Goal: Transaction & Acquisition: Download file/media

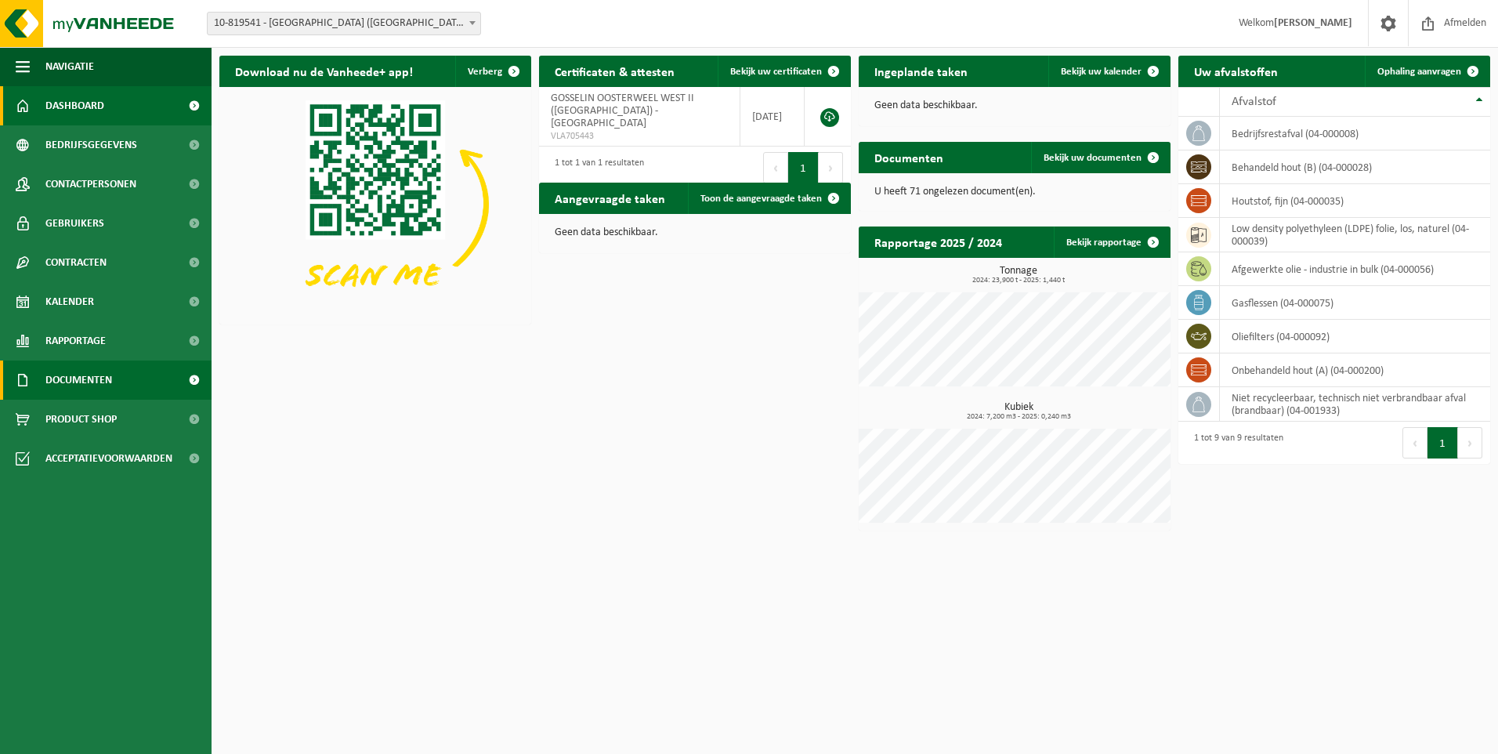
click at [90, 385] on span "Documenten" at bounding box center [78, 379] width 67 height 39
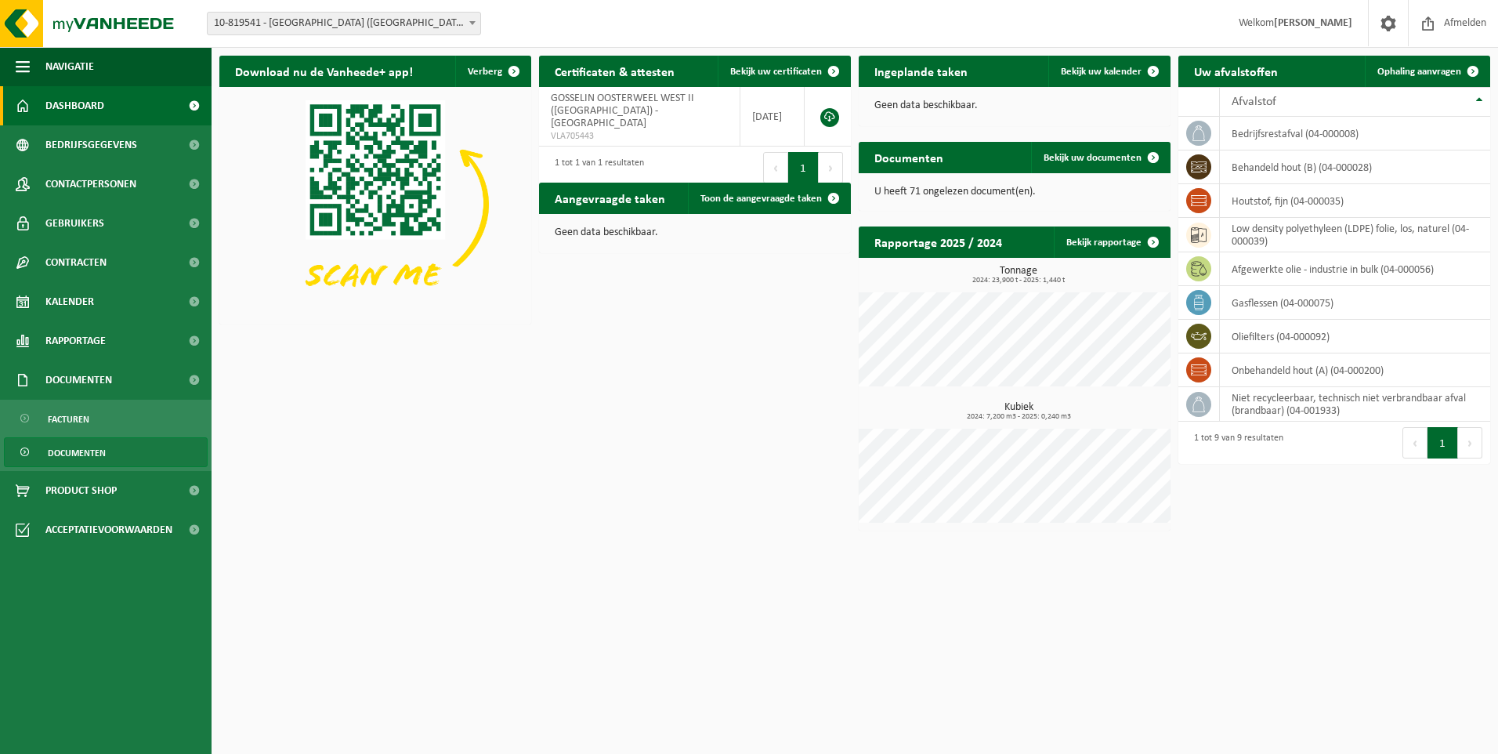
click at [85, 451] on span "Documenten" at bounding box center [77, 453] width 58 height 30
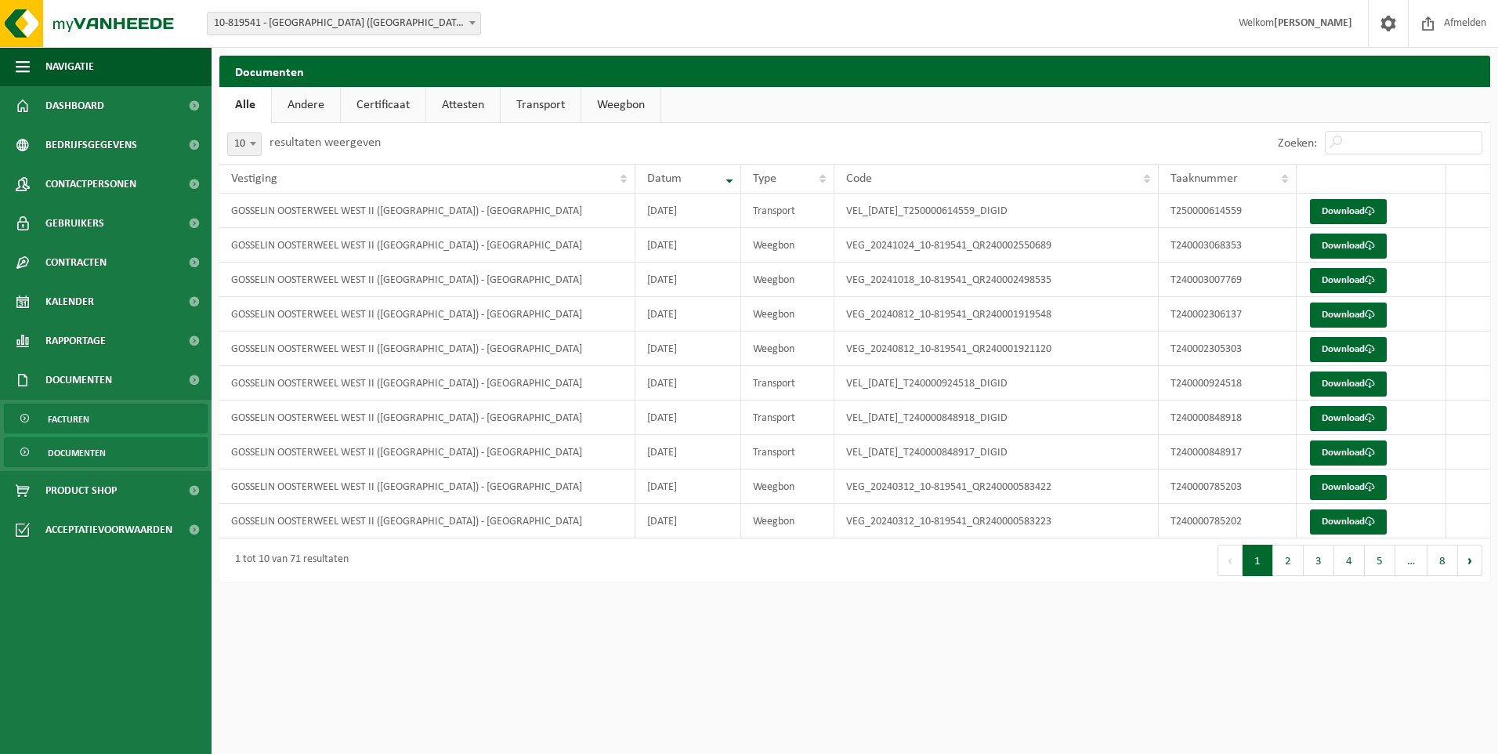
click at [73, 417] on span "Facturen" at bounding box center [69, 419] width 42 height 30
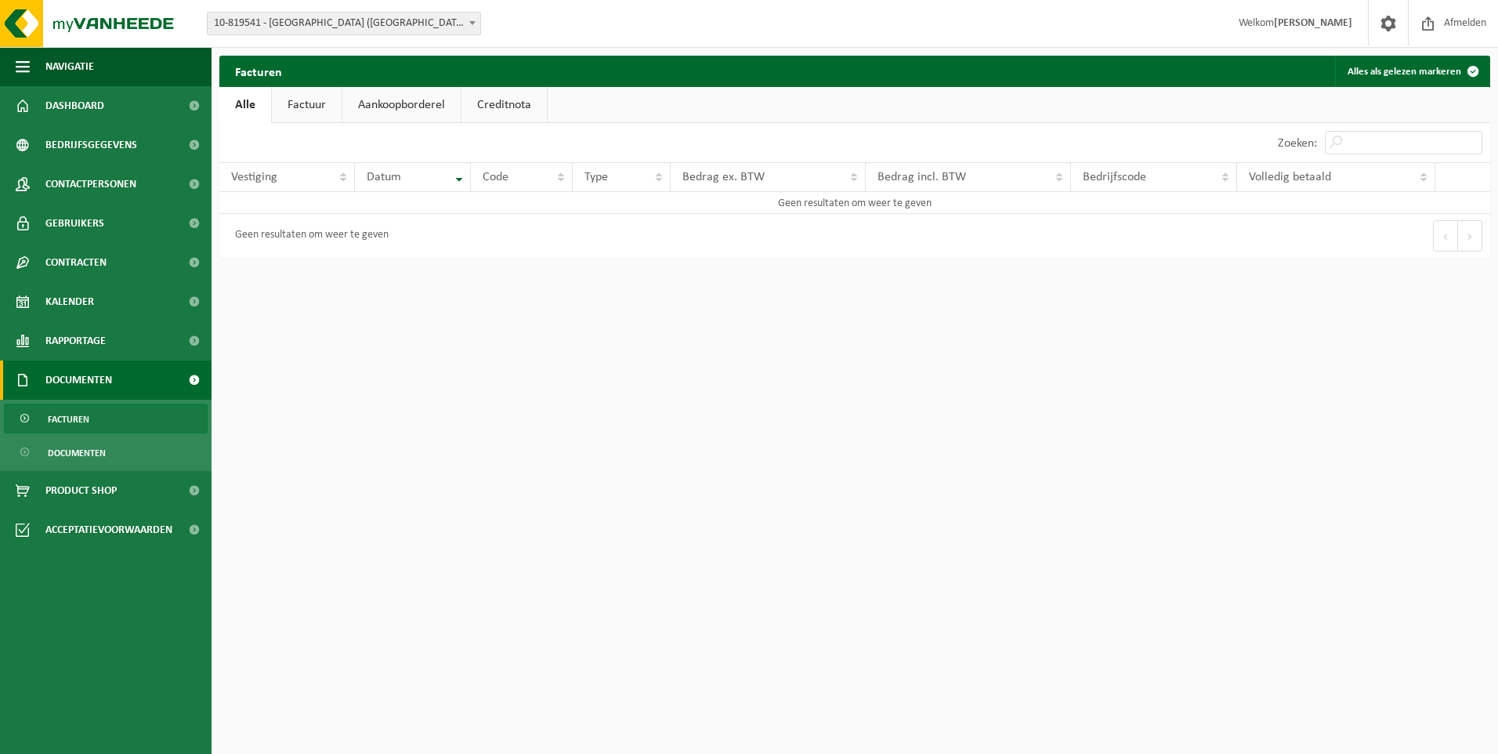
click at [465, 21] on span at bounding box center [473, 23] width 16 height 20
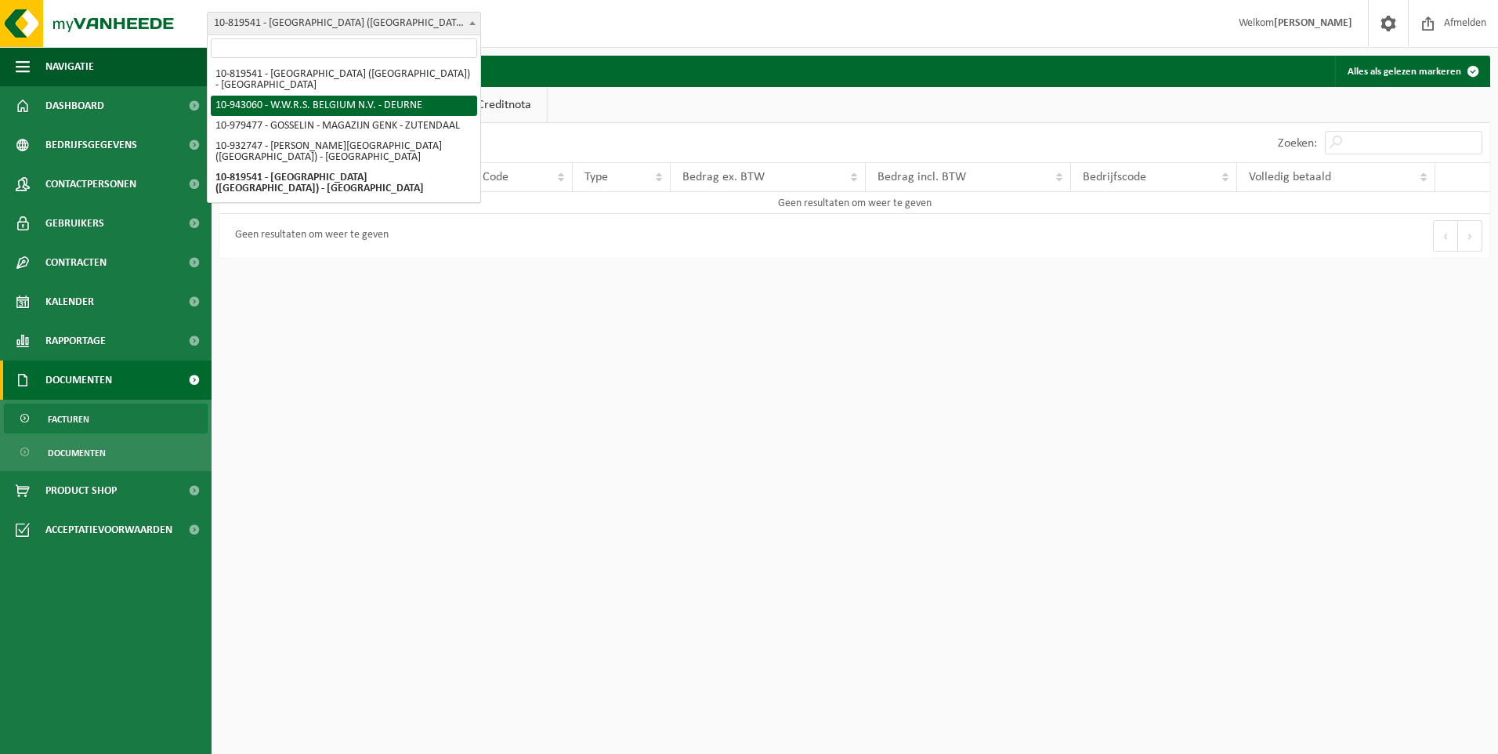
select select "140113"
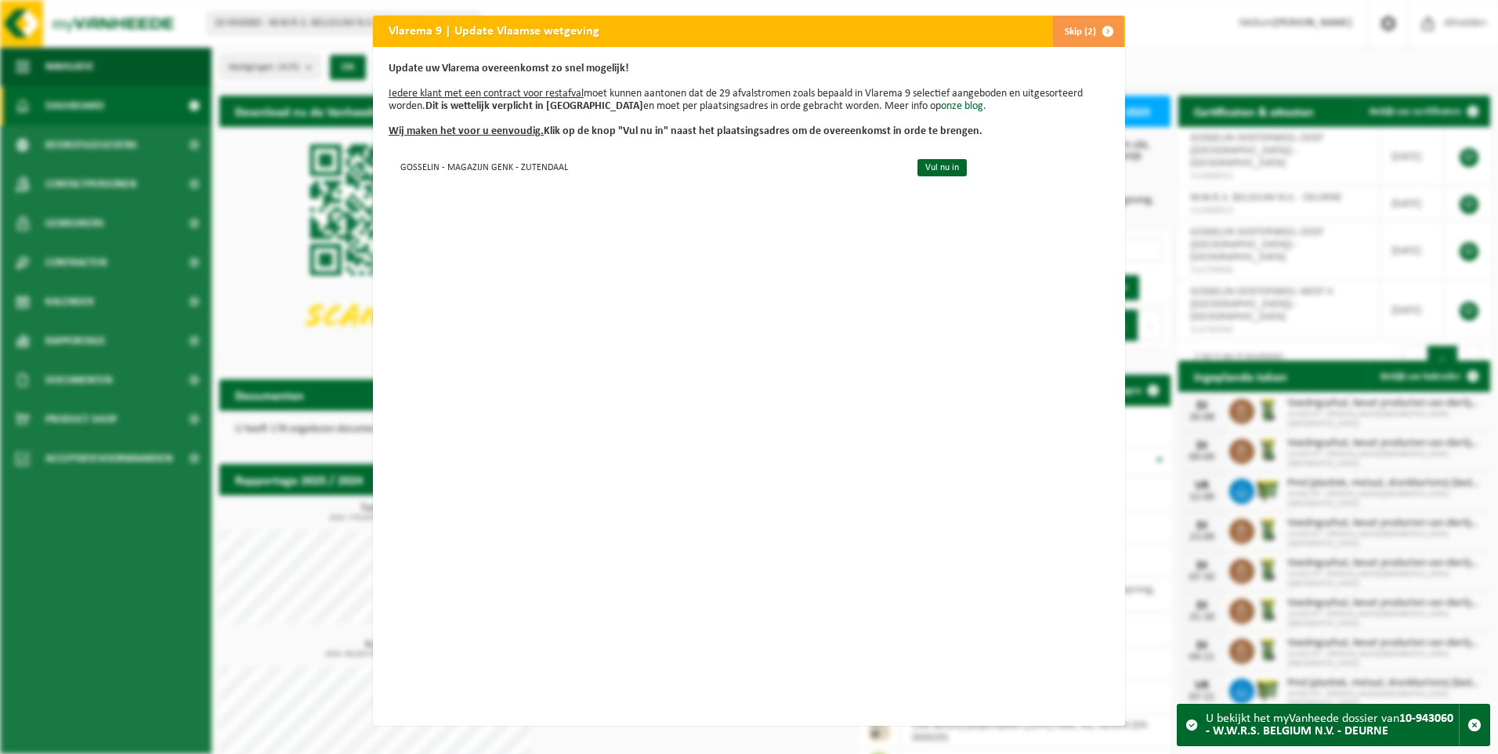
click at [1102, 30] on span "button" at bounding box center [1107, 31] width 31 height 31
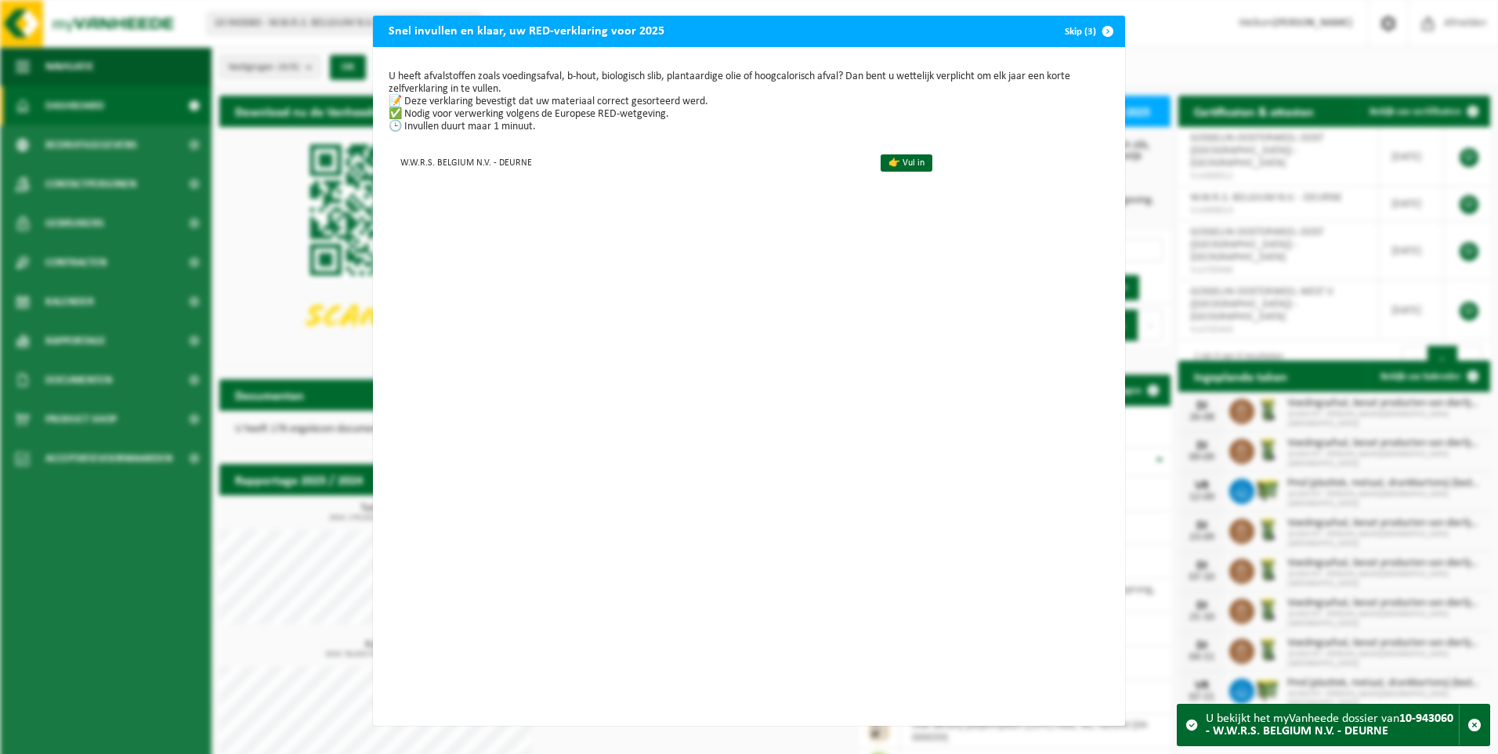
click at [1096, 32] on span "button" at bounding box center [1107, 31] width 31 height 31
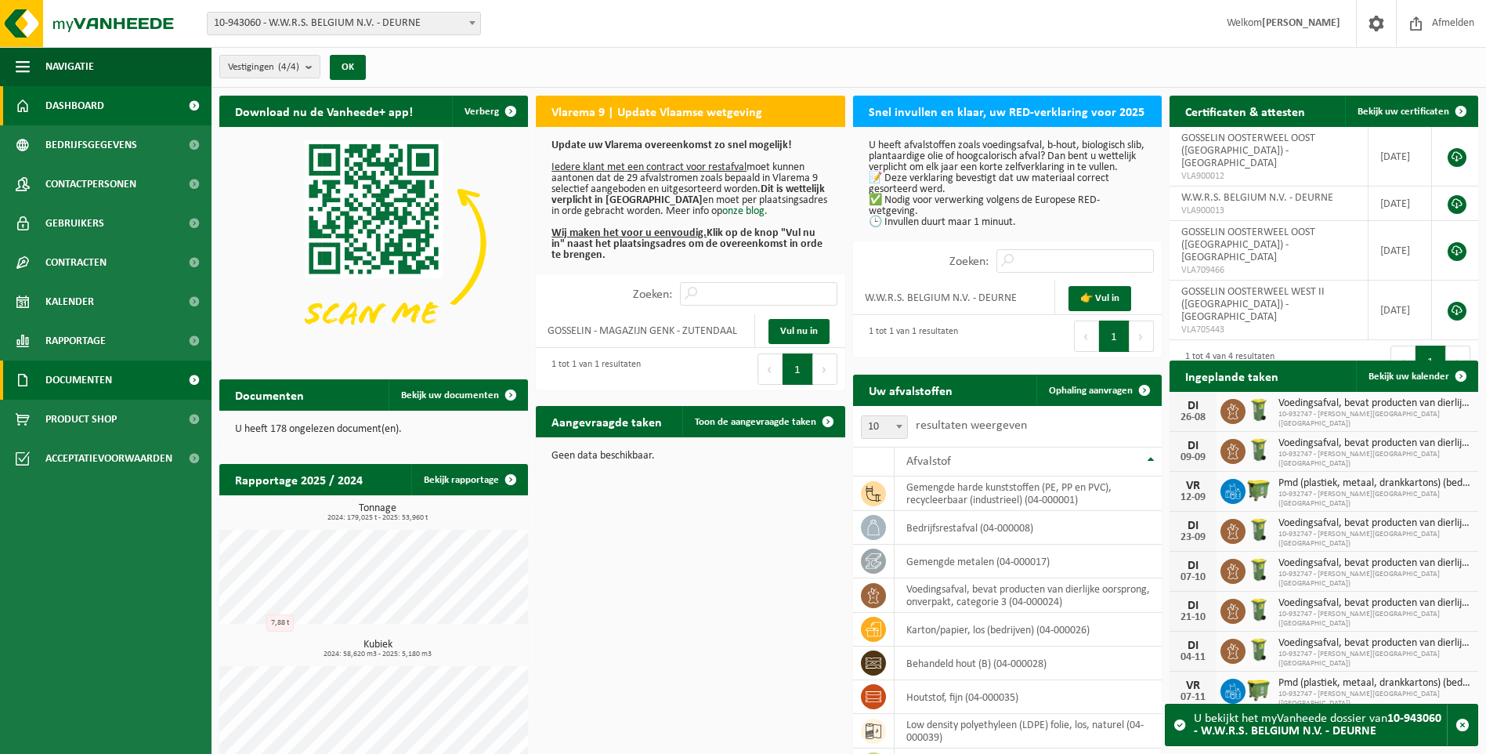
click at [96, 382] on span "Documenten" at bounding box center [78, 379] width 67 height 39
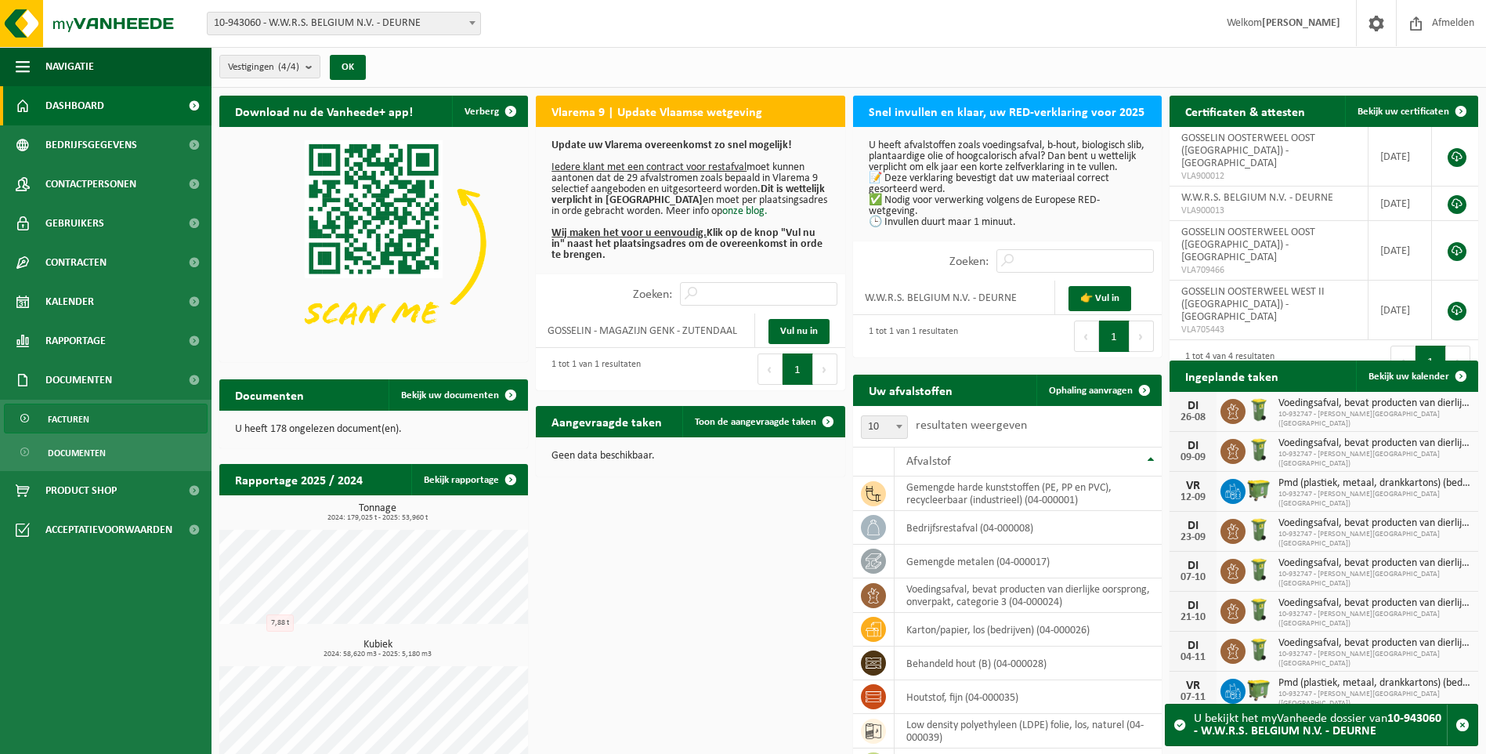
click at [67, 414] on span "Facturen" at bounding box center [69, 419] width 42 height 30
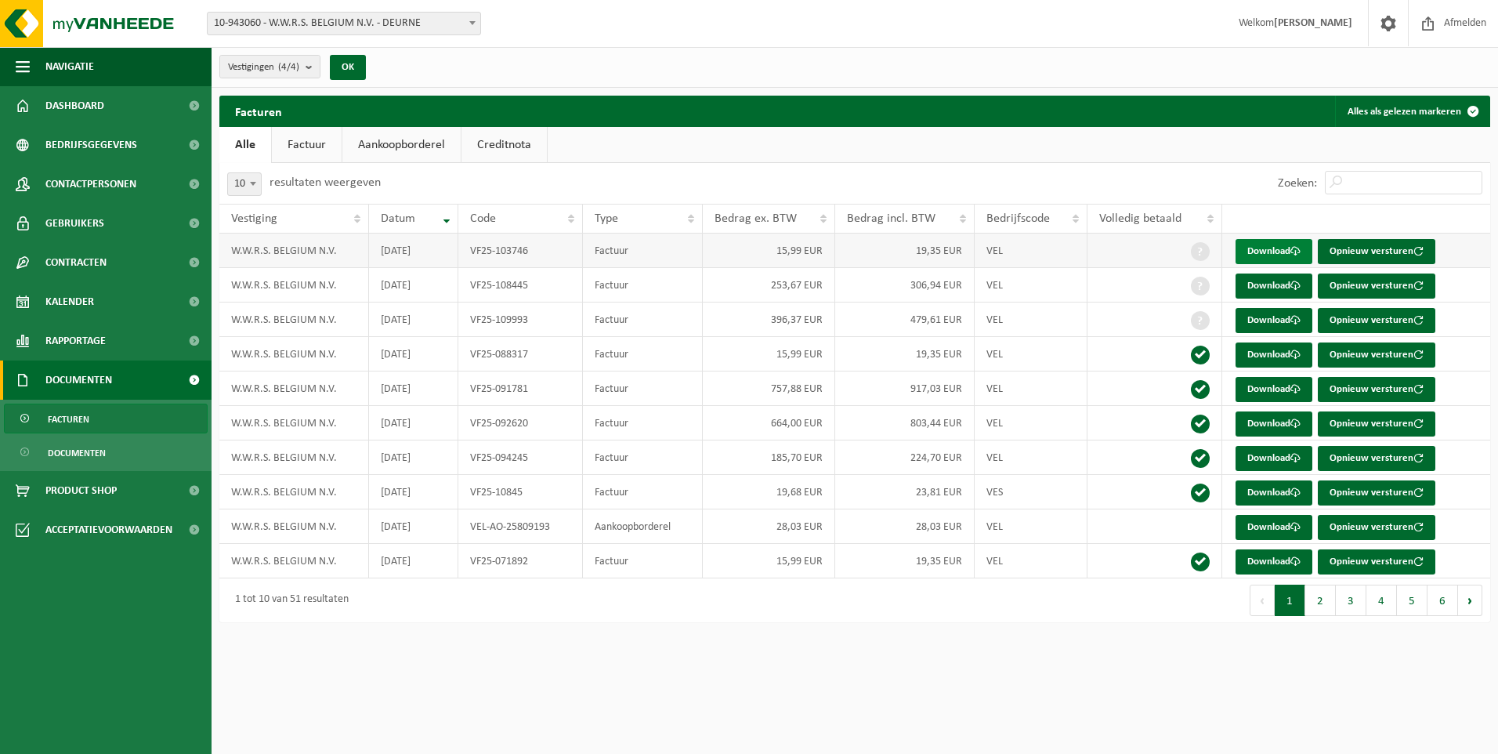
click at [1277, 251] on link "Download" at bounding box center [1274, 251] width 77 height 25
click at [1286, 322] on link "Download" at bounding box center [1274, 320] width 77 height 25
click at [1291, 392] on link "Download" at bounding box center [1274, 389] width 77 height 25
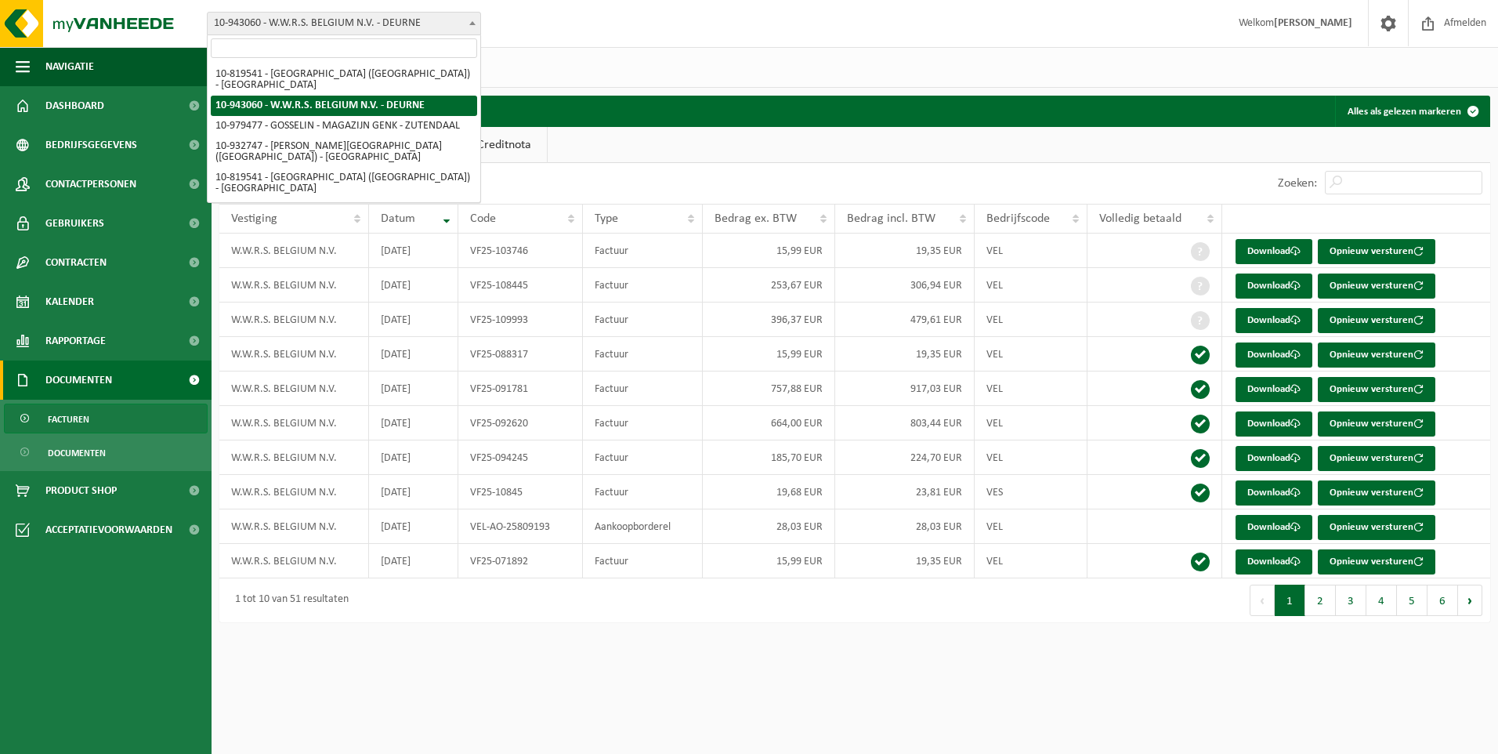
click at [472, 24] on b at bounding box center [472, 23] width 6 height 4
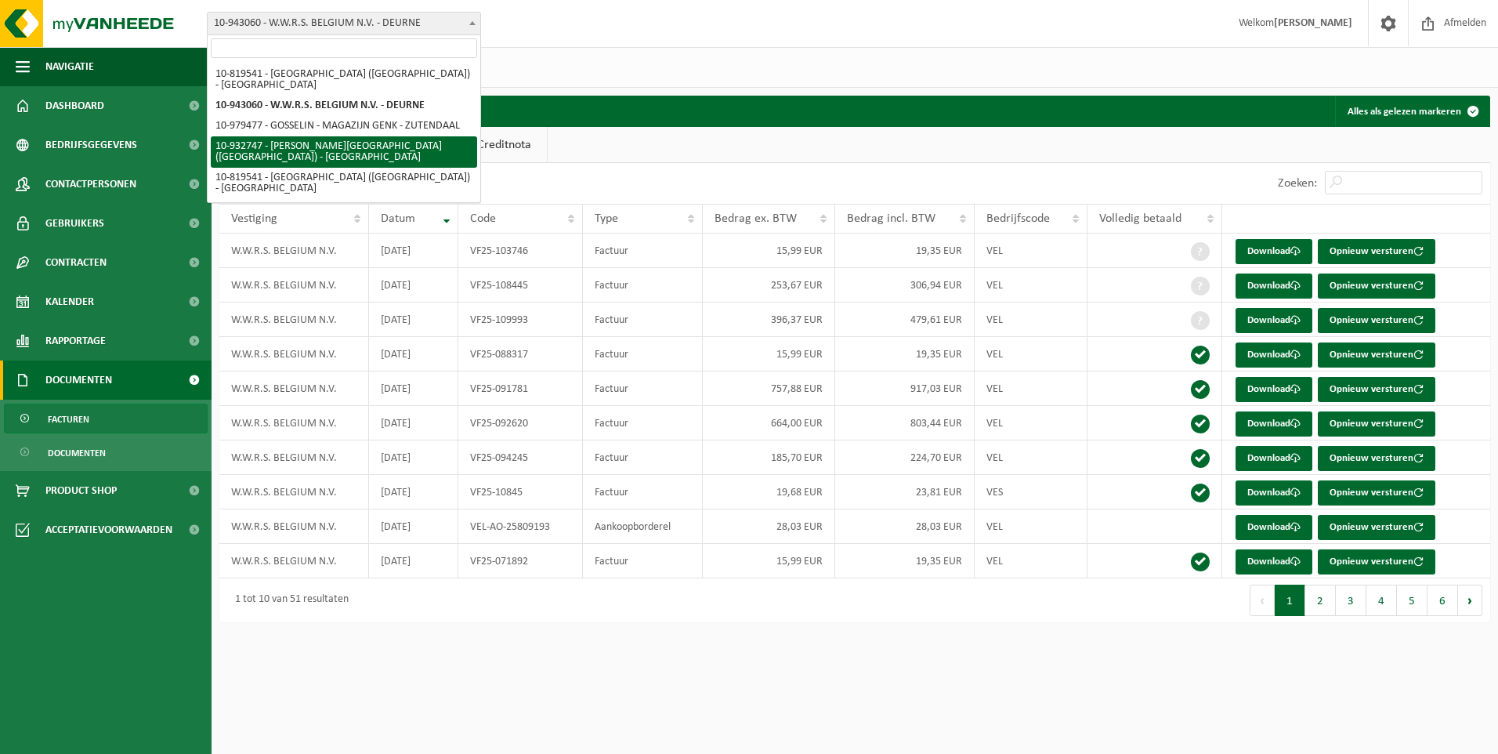
select select "135282"
